Goal: Find specific page/section: Find specific page/section

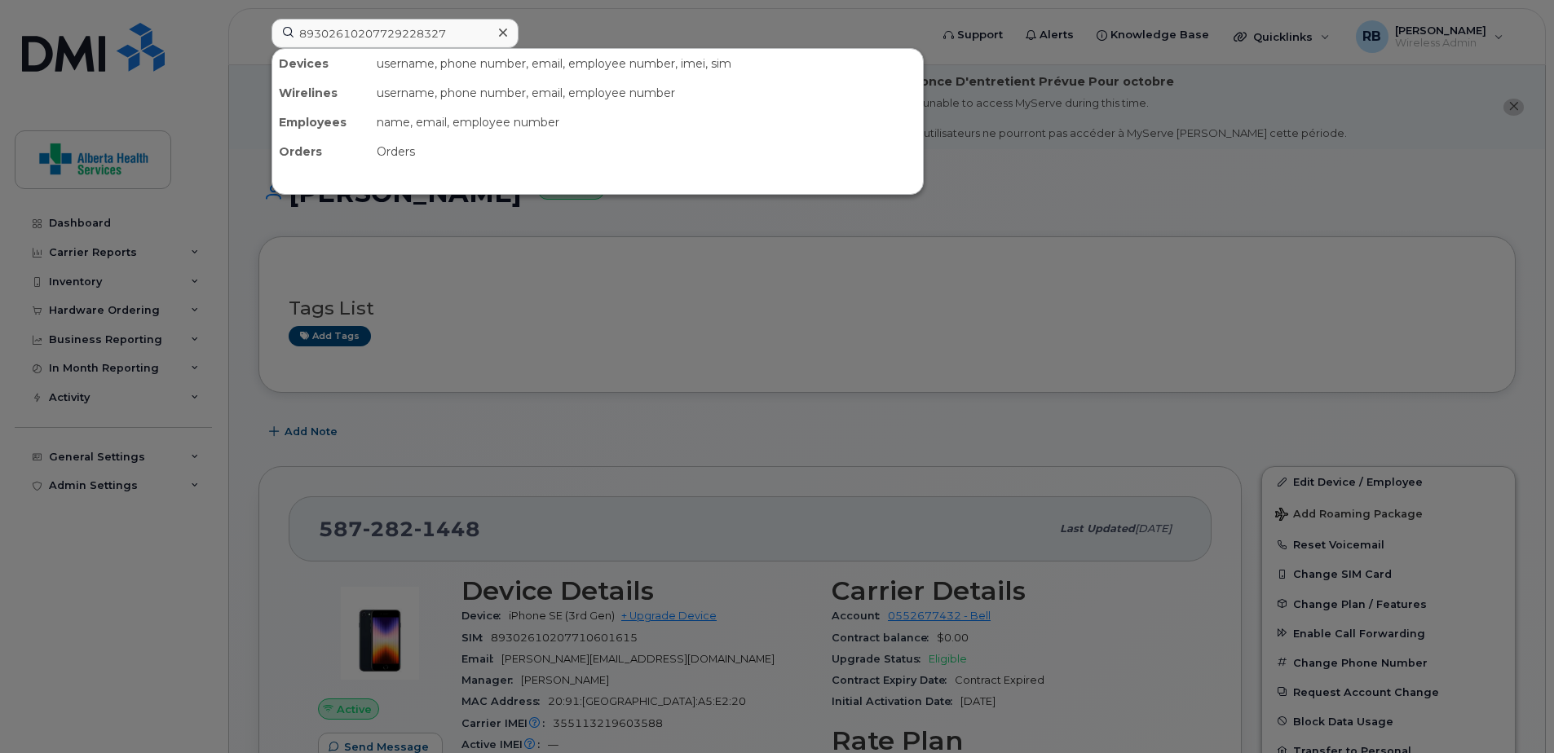
scroll to position [408, 0]
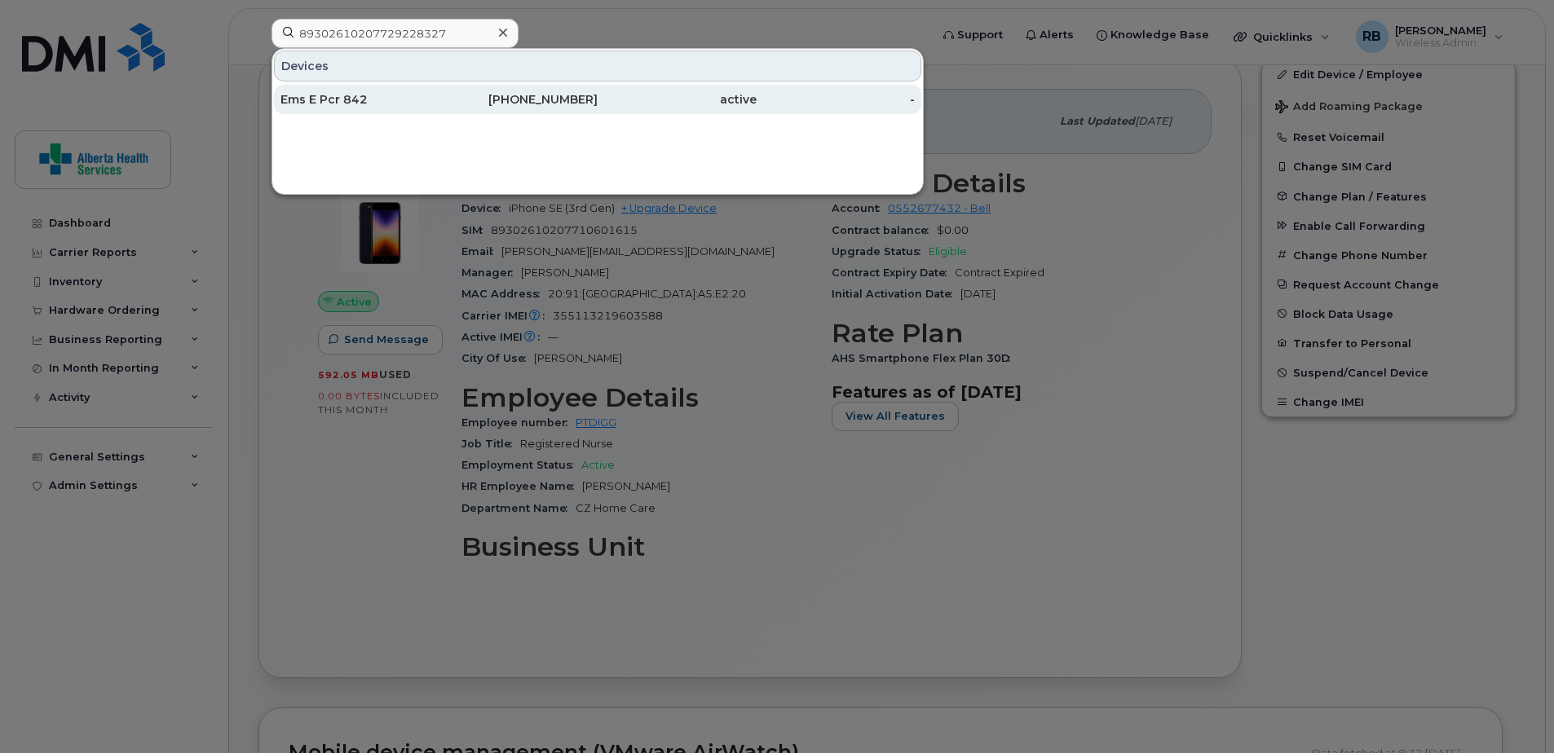
type input "89302610207729228327"
drag, startPoint x: 521, startPoint y: 107, endPoint x: 514, endPoint y: 111, distance: 8.4
click at [521, 107] on div "403-797-3822" at bounding box center [518, 99] width 159 height 16
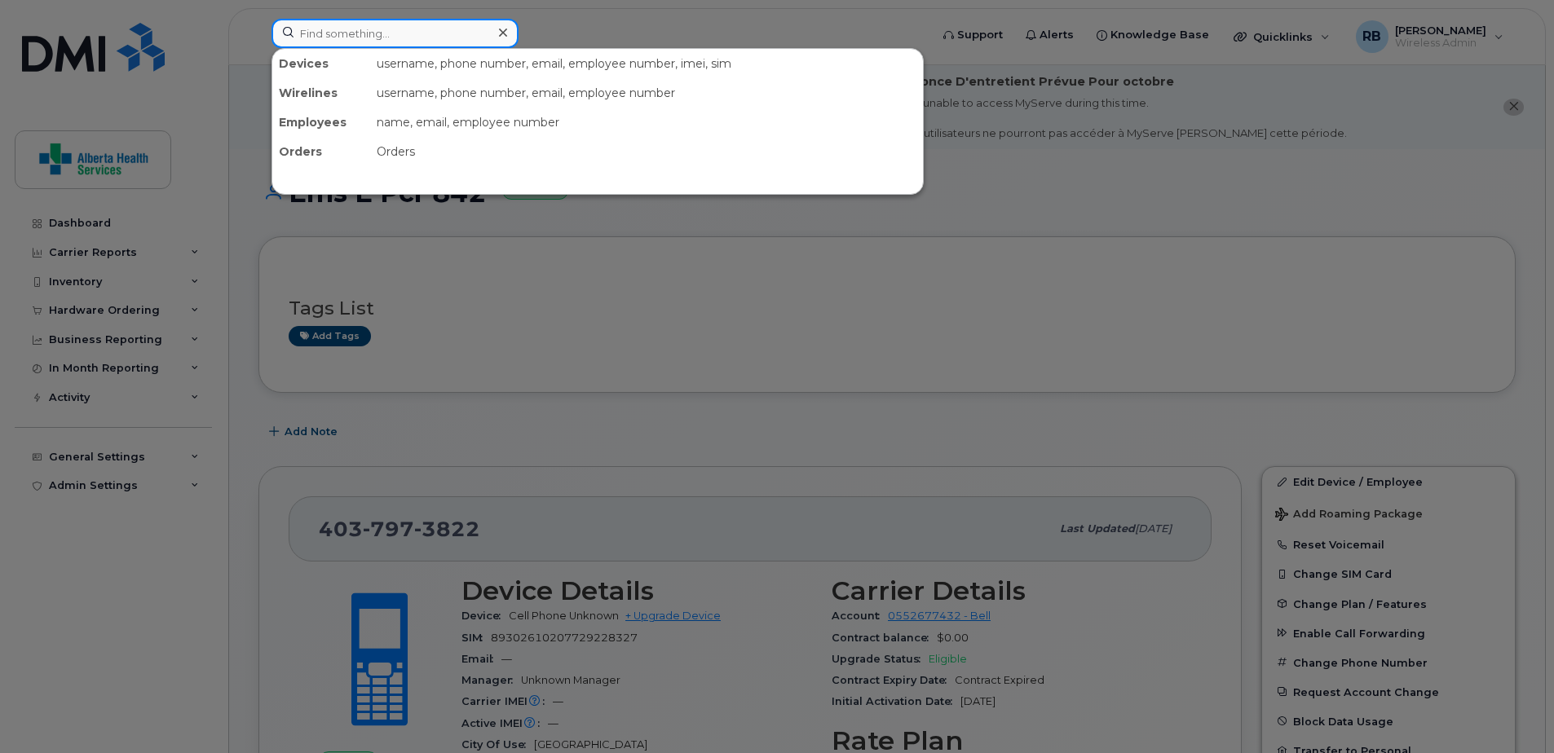
click at [393, 38] on input at bounding box center [395, 33] width 247 height 29
paste input "89302610207729317567"
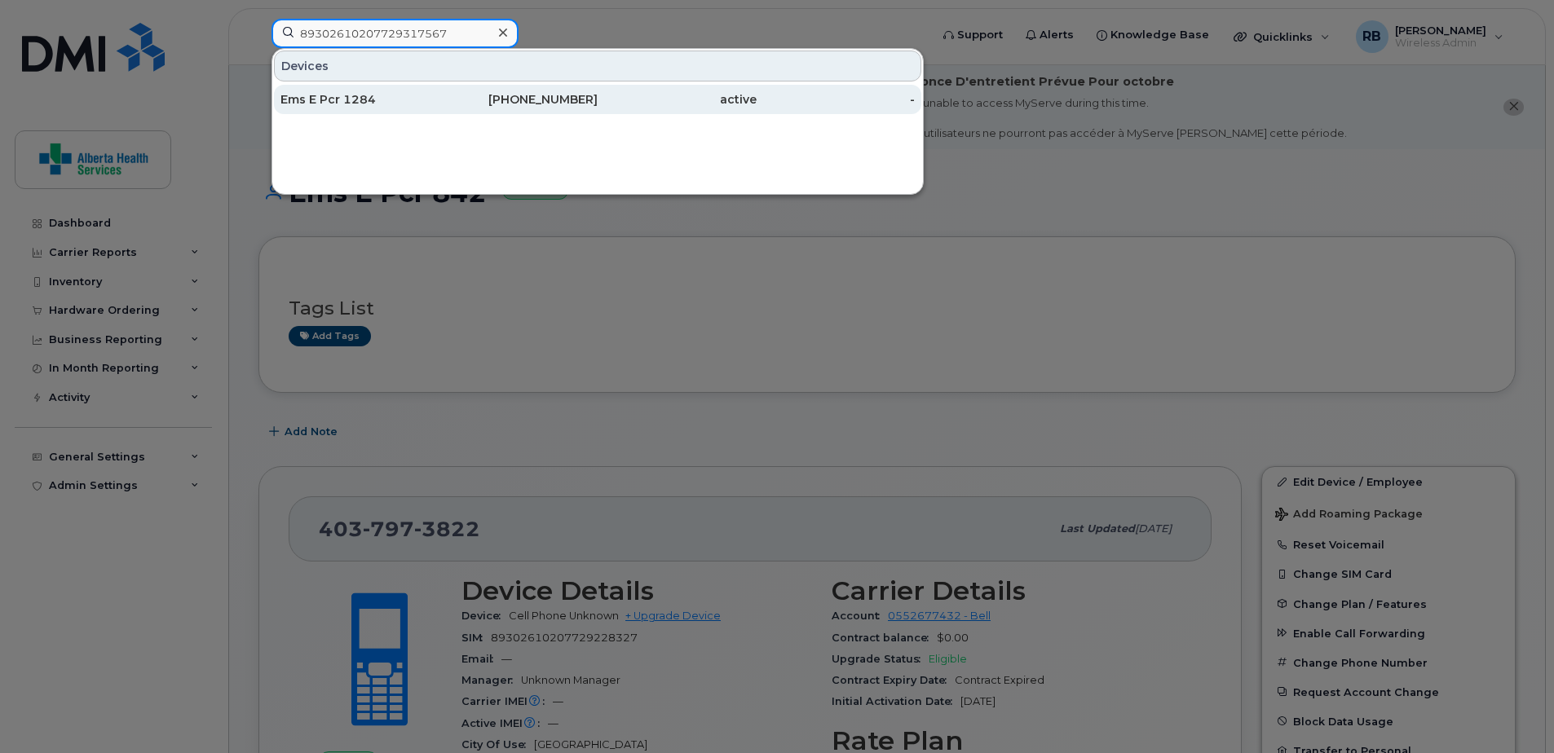
type input "89302610207729317567"
click at [492, 109] on div "587-436-6058" at bounding box center [518, 99] width 159 height 29
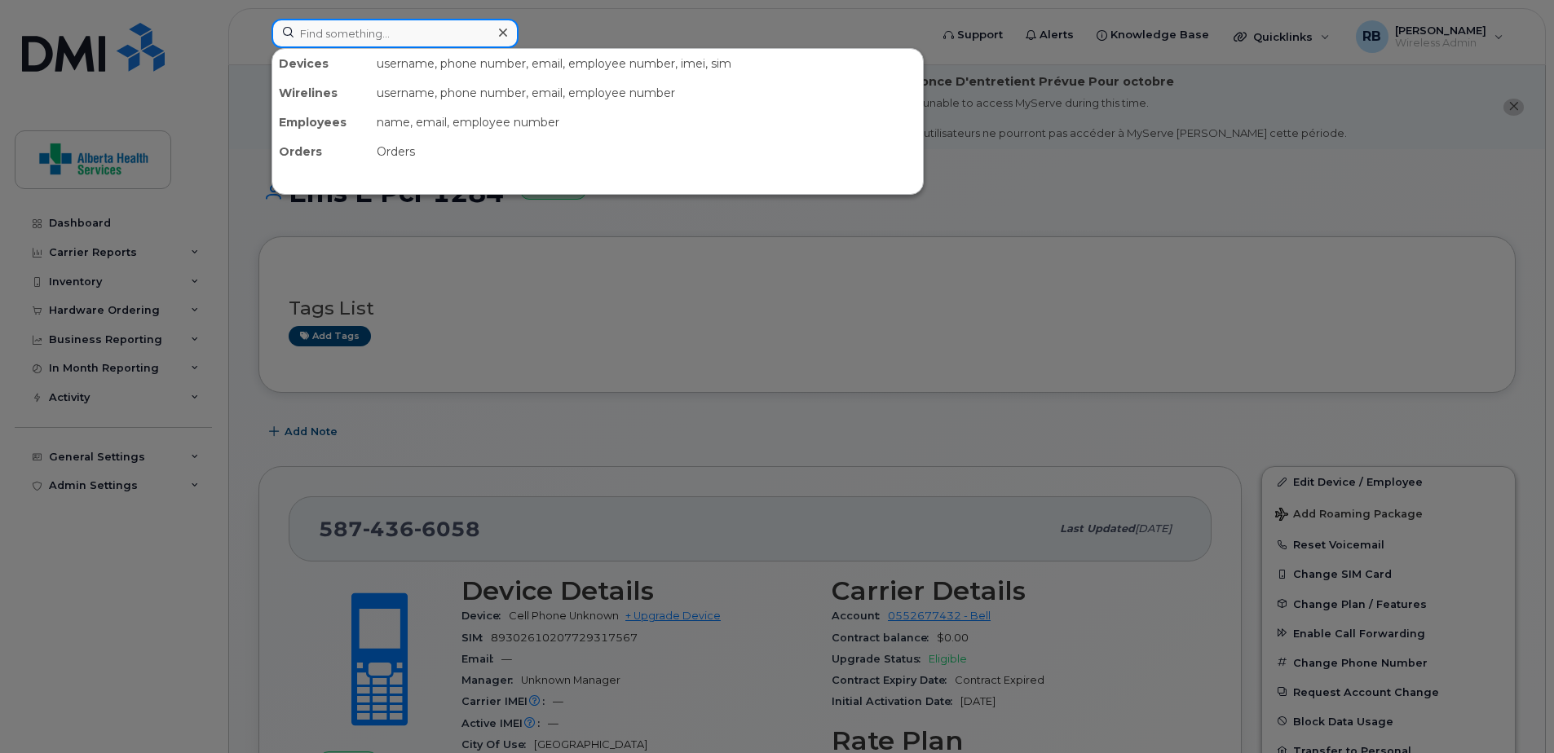
click at [397, 28] on input at bounding box center [395, 33] width 247 height 29
paste input "89302610207729228327"
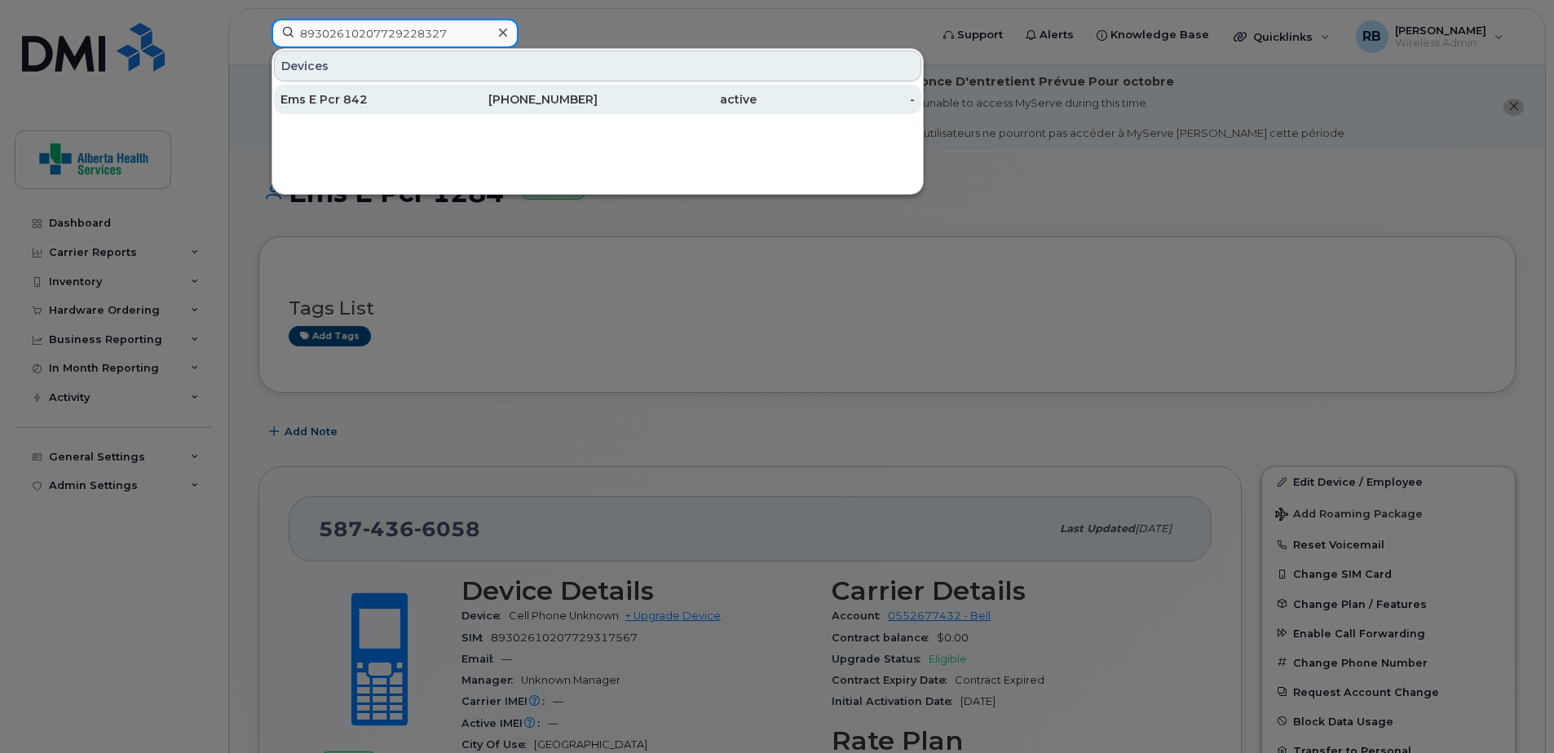
type input "89302610207729228327"
click at [437, 104] on div "Ems E Pcr 842" at bounding box center [359, 99] width 159 height 16
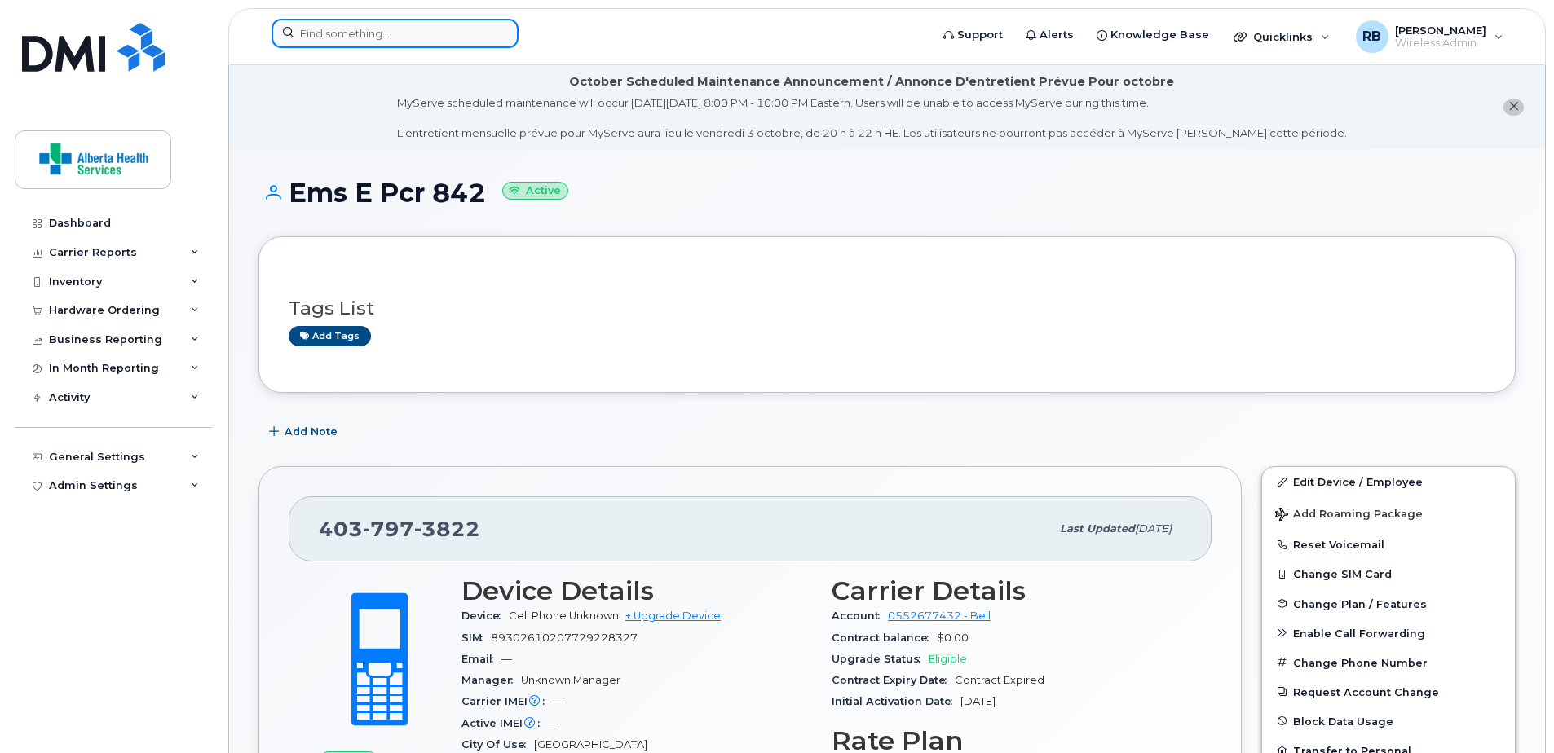
click at [347, 39] on input at bounding box center [395, 33] width 247 height 29
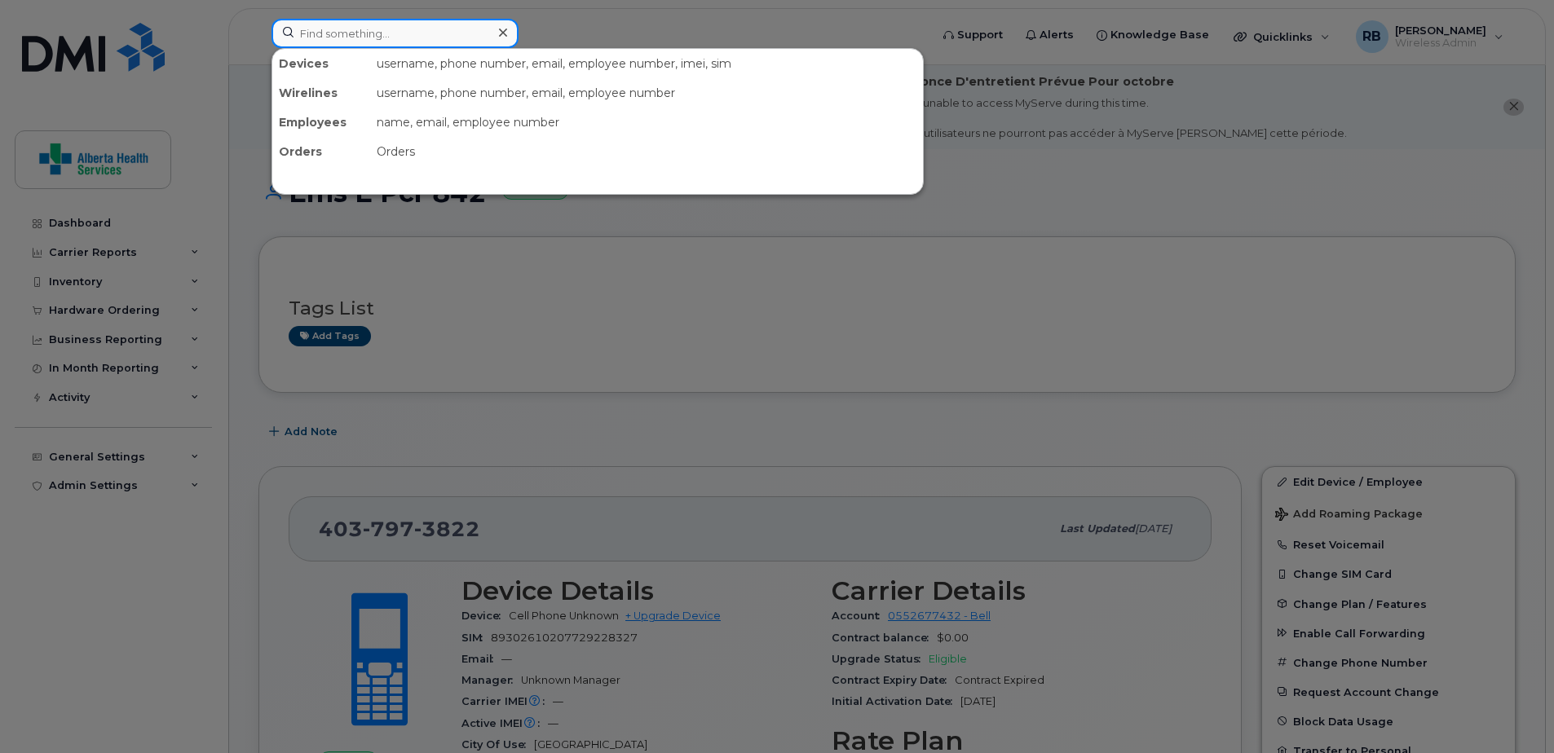
paste input "89302610207729317567"
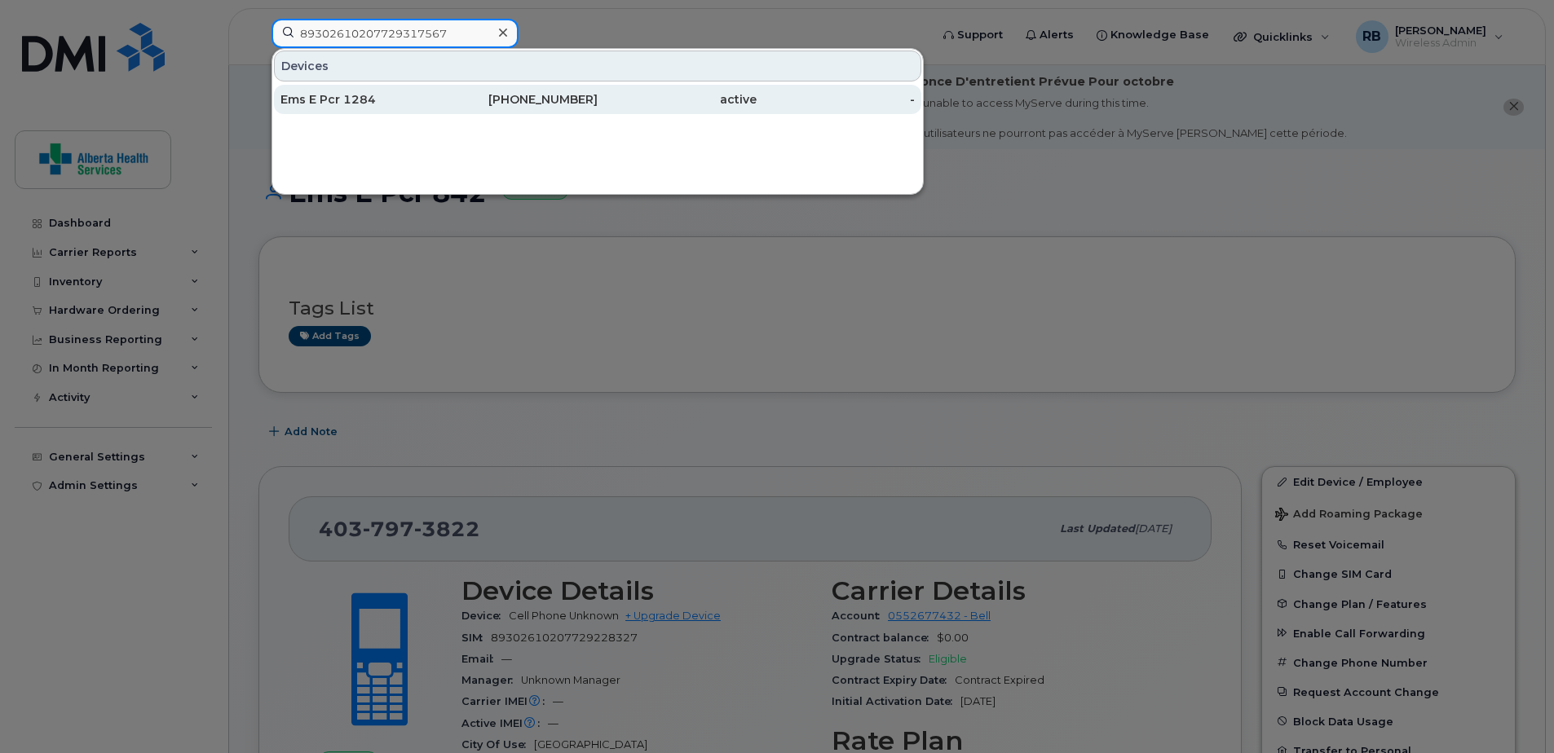
type input "89302610207729317567"
click at [463, 101] on div "[PHONE_NUMBER]" at bounding box center [518, 99] width 159 height 16
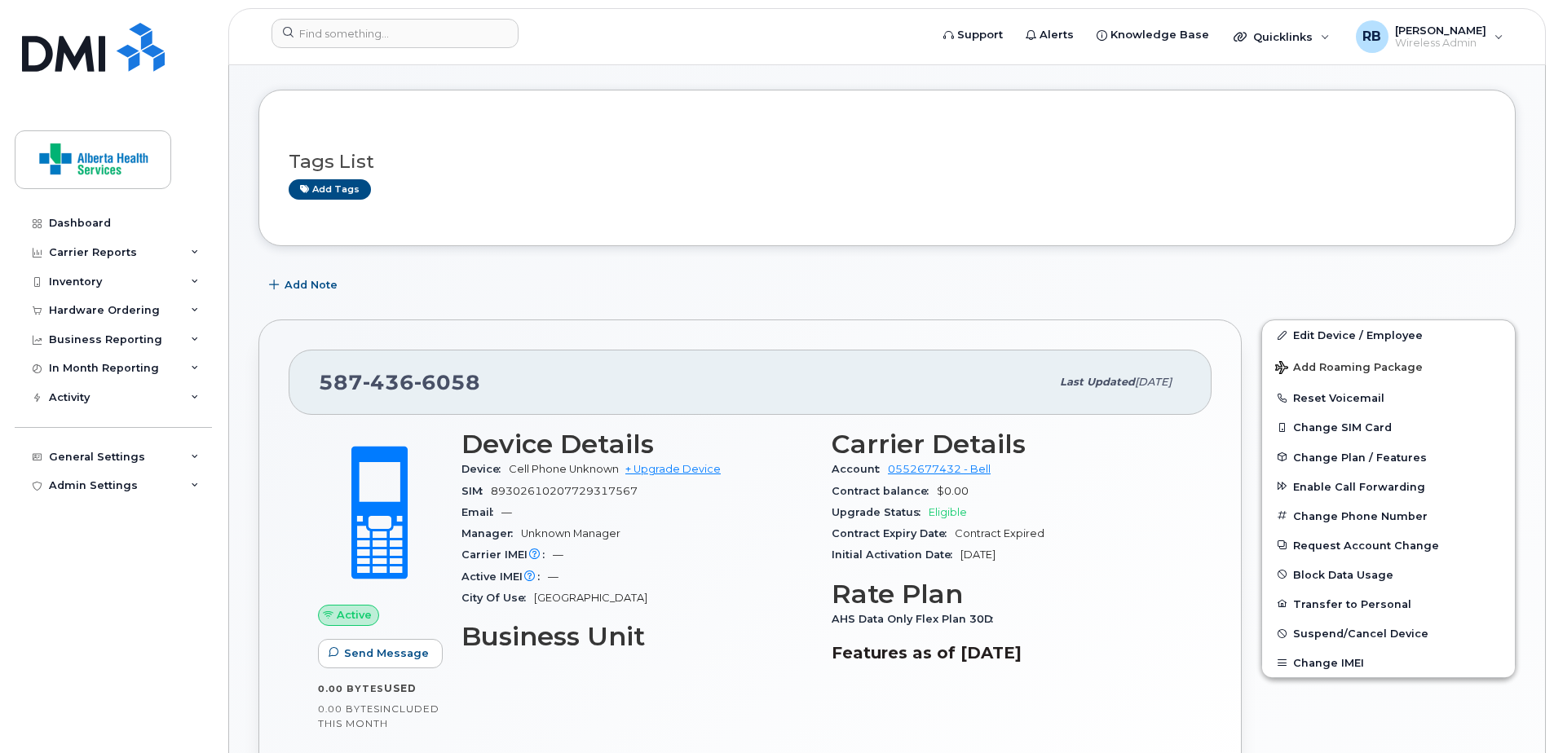
scroll to position [245, 0]
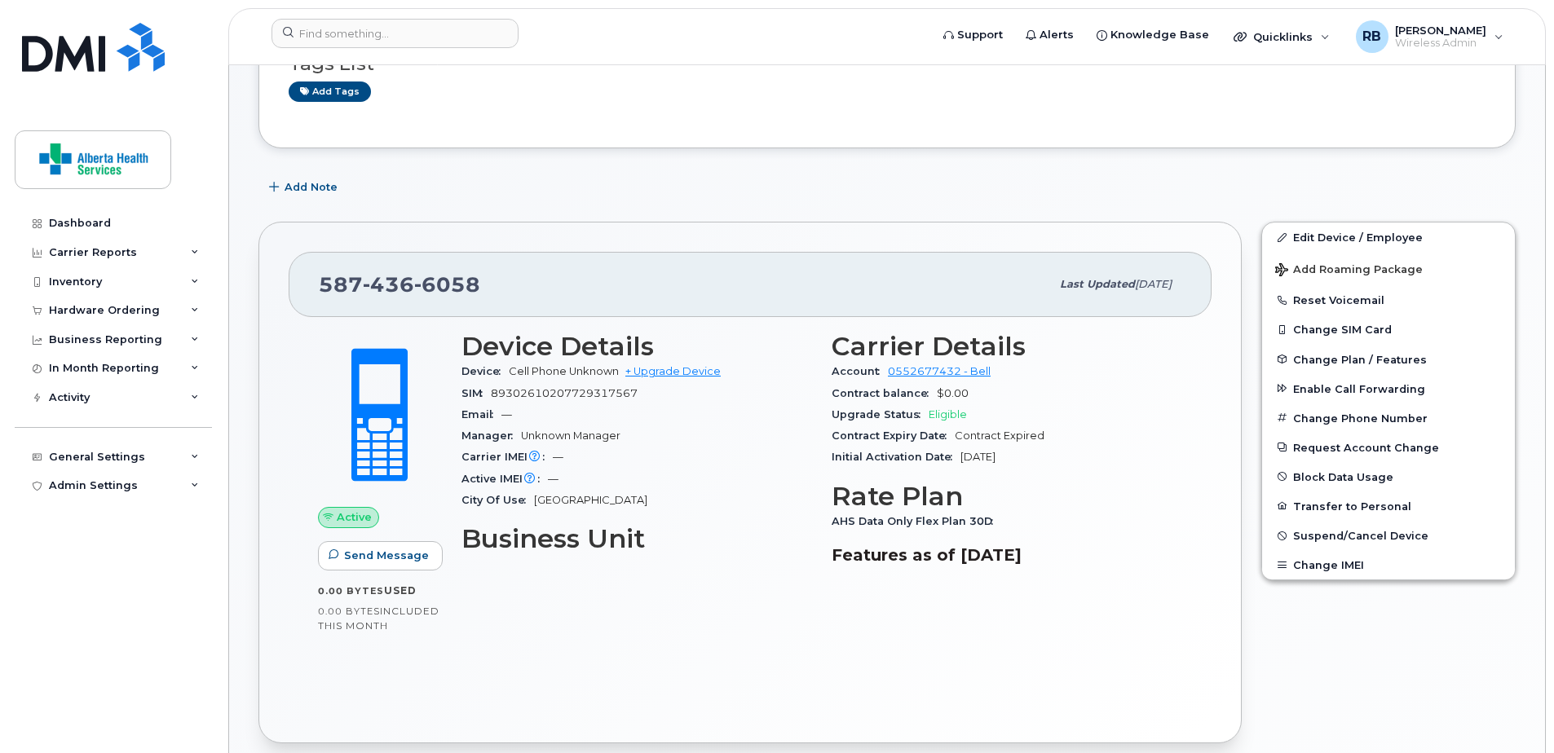
click at [996, 192] on div "Add Note" at bounding box center [886, 187] width 1257 height 29
